Goal: Transaction & Acquisition: Purchase product/service

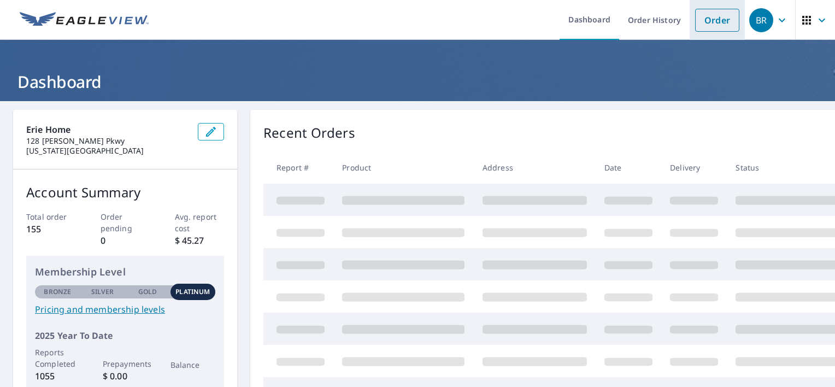
click at [711, 24] on link "Order" at bounding box center [717, 20] width 44 height 23
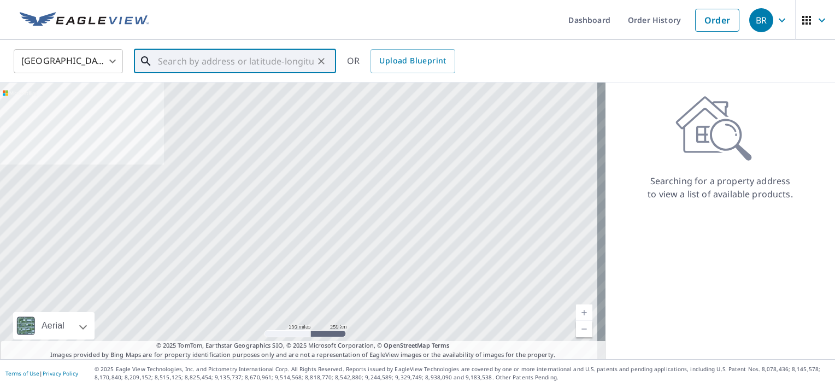
click at [266, 61] on input "text" at bounding box center [236, 61] width 156 height 31
paste input "[STREET_ADDRESS]"
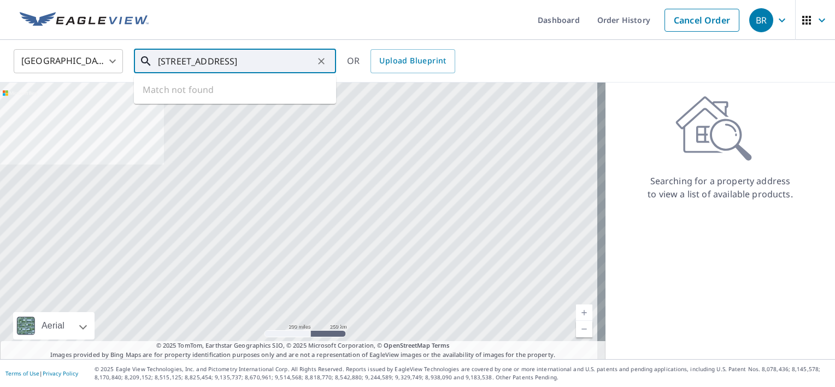
scroll to position [0, 1]
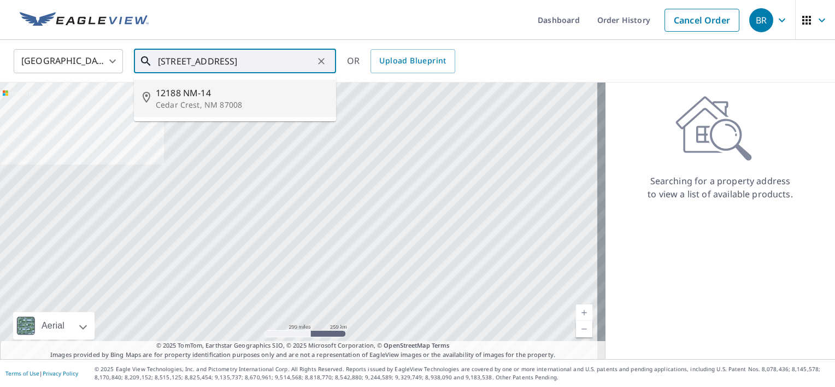
click at [192, 98] on span "12188 NM-14" at bounding box center [242, 92] width 172 height 13
type input "12188 NM-[STREET_ADDRESS]"
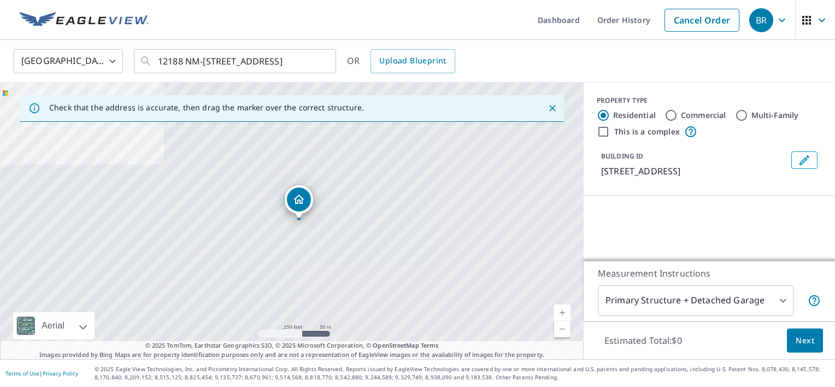
scroll to position [0, 0]
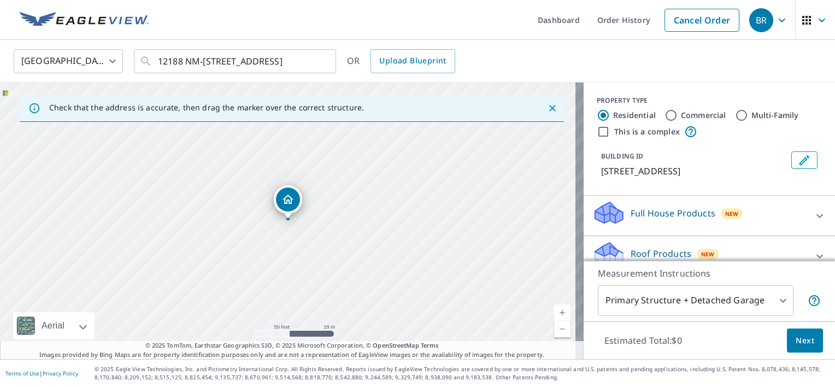
click at [796, 337] on span "Next" at bounding box center [805, 341] width 19 height 14
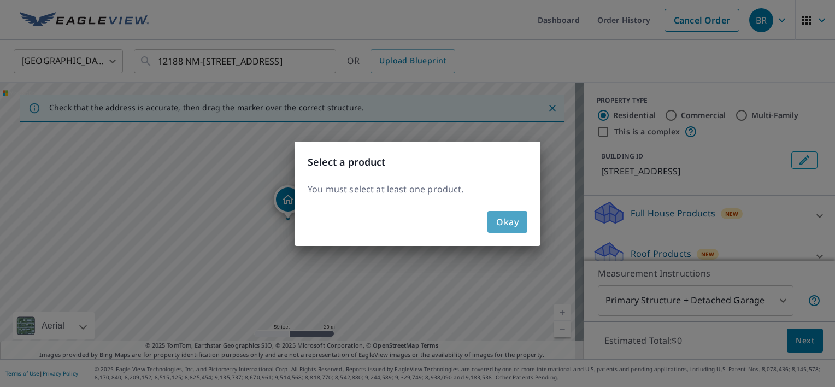
click at [504, 225] on span "Okay" at bounding box center [507, 221] width 22 height 15
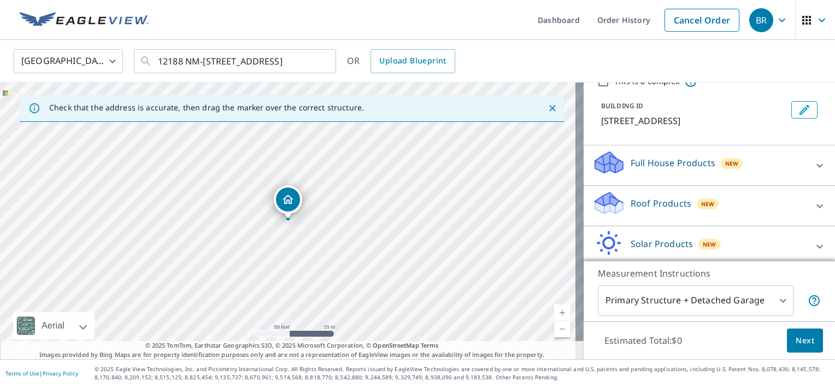
scroll to position [109, 0]
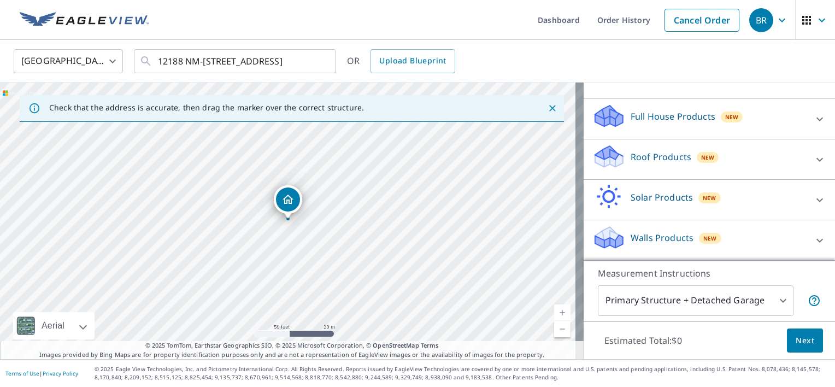
click at [641, 155] on p "Roof Products" at bounding box center [661, 156] width 61 height 13
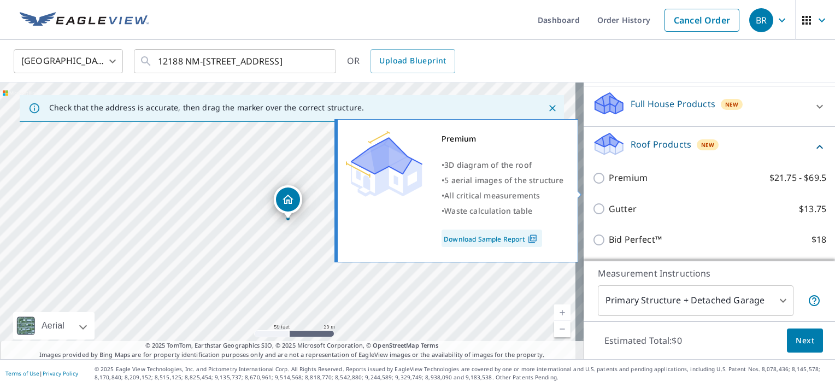
click at [592, 185] on input "Premium $21.75 - $69.5" at bounding box center [600, 178] width 16 height 13
checkbox input "true"
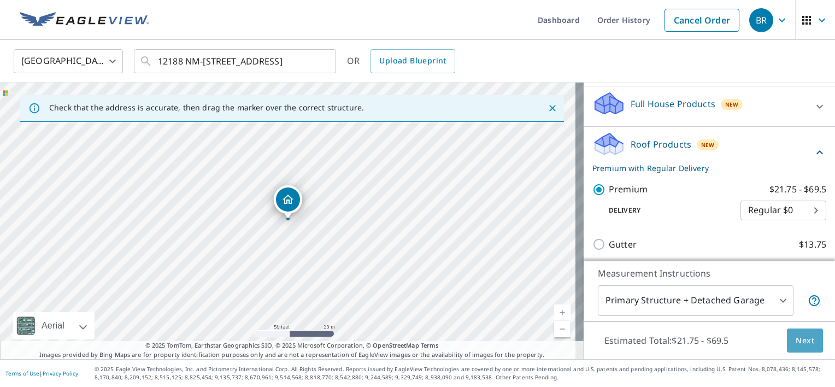
click at [798, 341] on span "Next" at bounding box center [805, 341] width 19 height 14
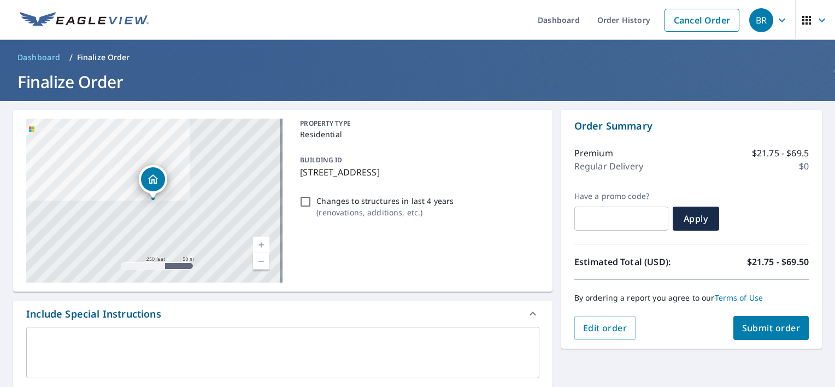
click at [760, 329] on span "Submit order" at bounding box center [771, 328] width 58 height 12
